Goal: Task Accomplishment & Management: Complete application form

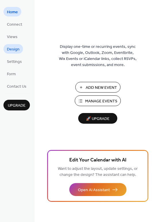
click at [15, 49] on span "Design" at bounding box center [13, 49] width 13 height 6
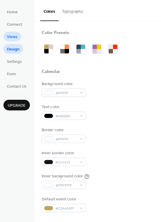
click at [13, 33] on link "Views" at bounding box center [12, 37] width 18 height 10
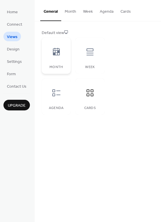
click at [58, 47] on icon at bounding box center [56, 51] width 9 height 9
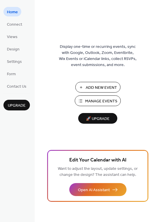
click at [90, 85] on span "Add New Event" at bounding box center [101, 88] width 31 height 6
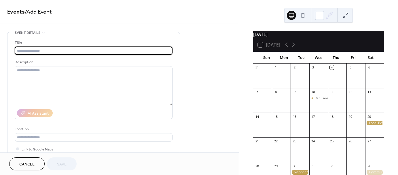
click at [29, 49] on input "text" at bounding box center [94, 50] width 158 height 8
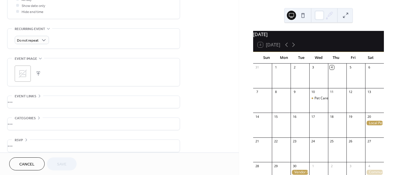
scroll to position [232, 0]
